Goal: Transaction & Acquisition: Purchase product/service

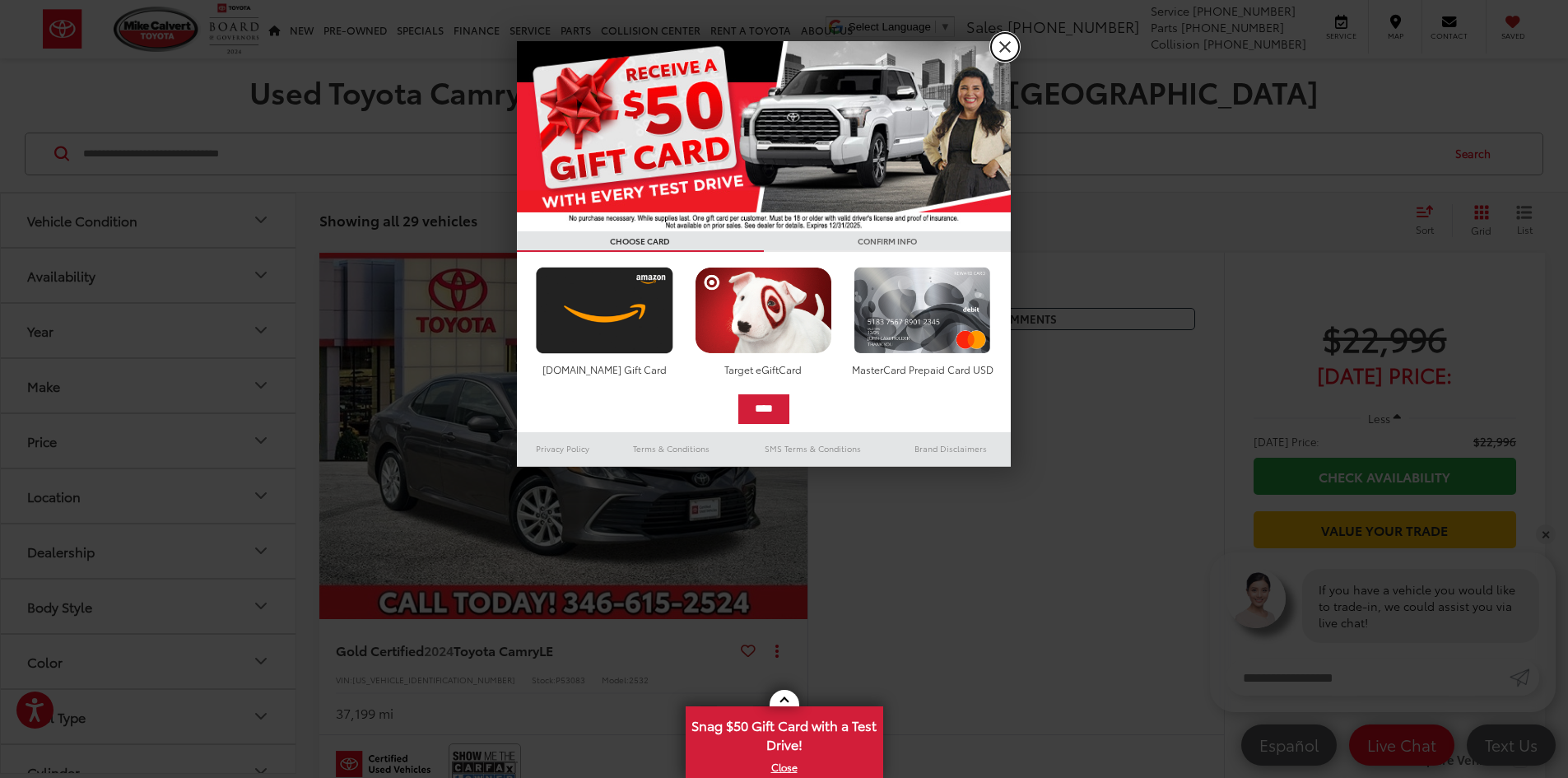
drag, startPoint x: 1004, startPoint y: 46, endPoint x: 917, endPoint y: 102, distance: 103.5
click at [1003, 46] on link "X" at bounding box center [1005, 47] width 28 height 28
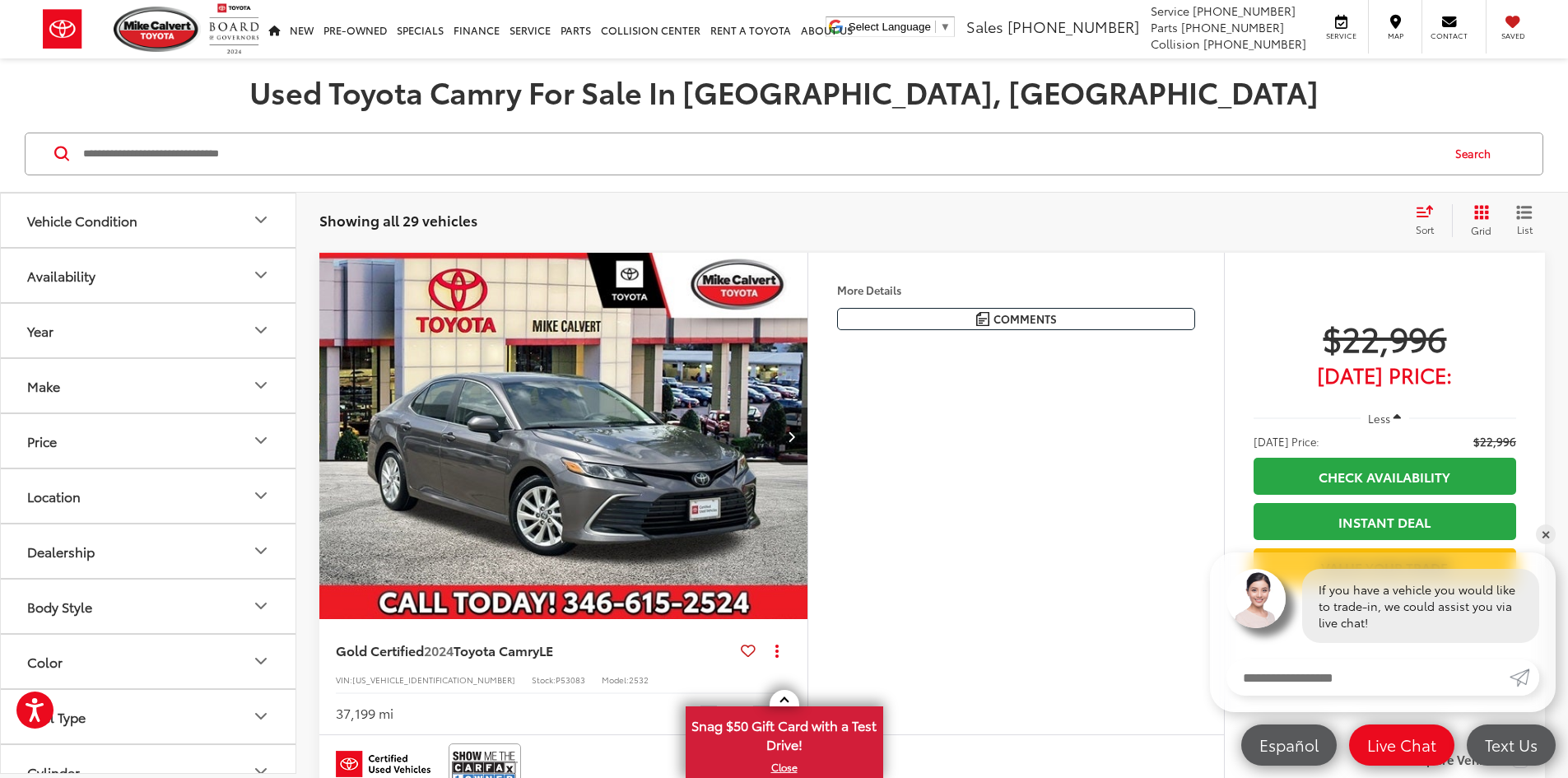
click at [1429, 215] on icon "Select sort value" at bounding box center [1425, 210] width 18 height 12
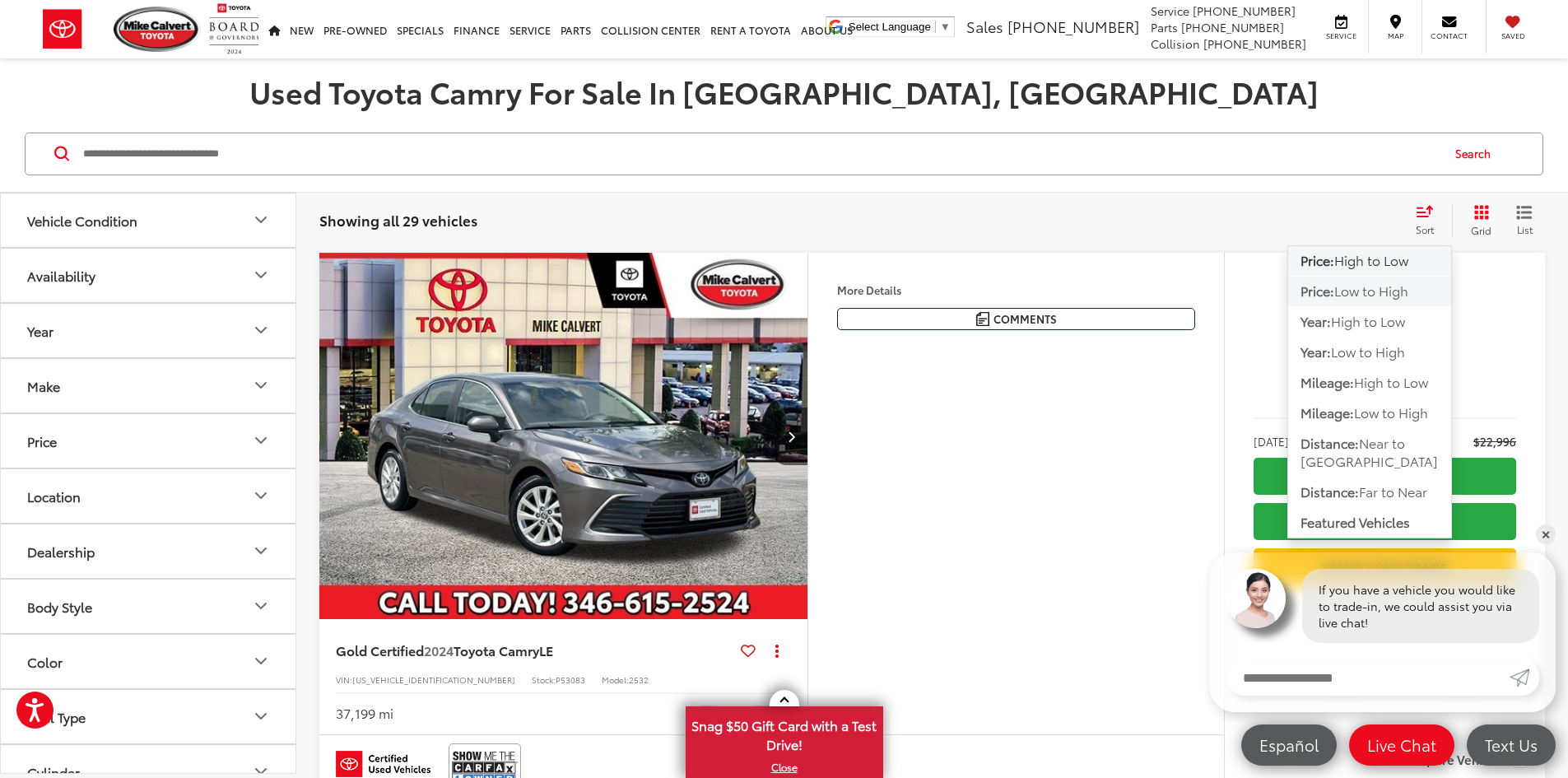
click at [1365, 298] on span "Low to High" at bounding box center [1371, 290] width 74 height 19
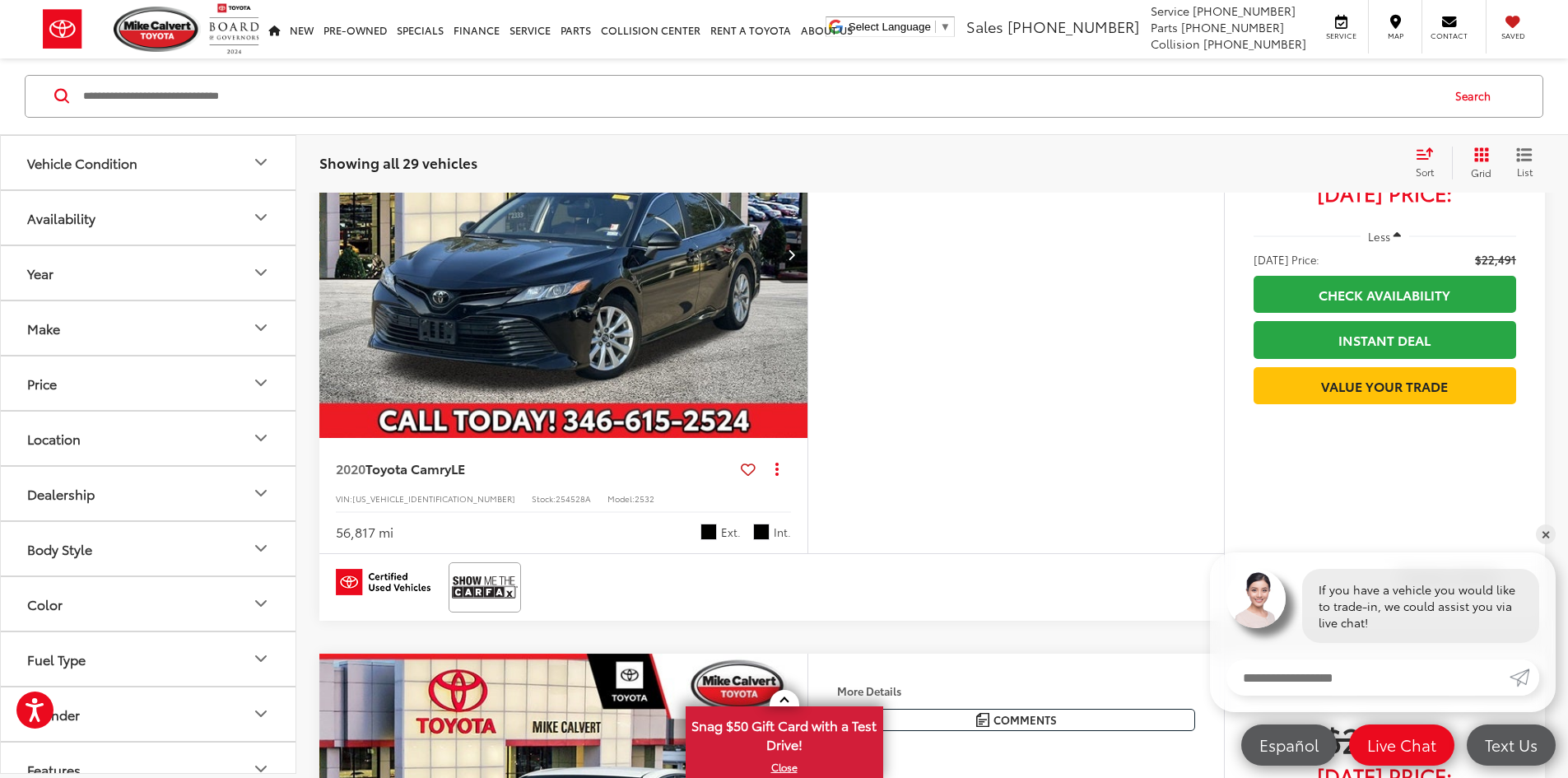
scroll to position [1482, 0]
